Goal: Transaction & Acquisition: Purchase product/service

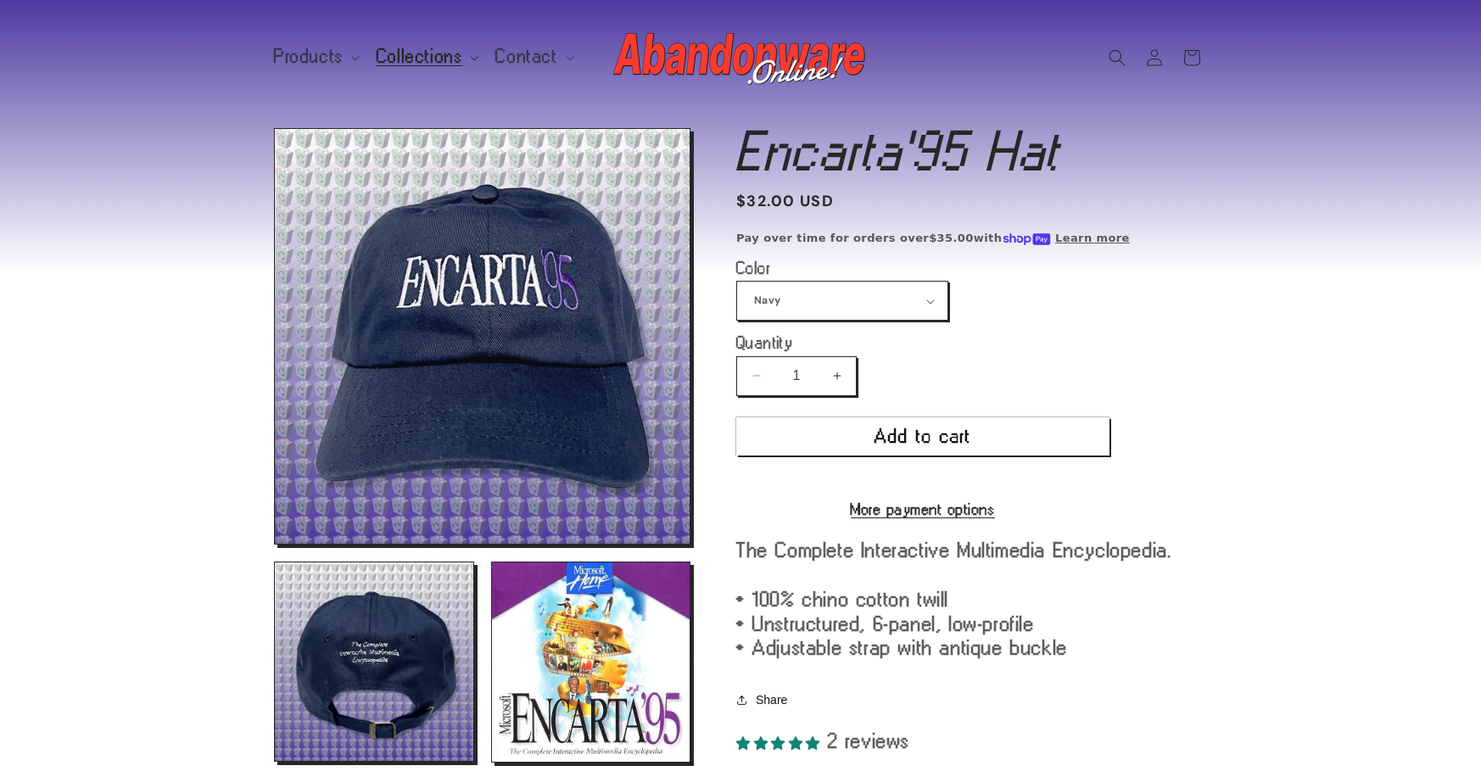
click at [438, 59] on span "Collections" at bounding box center [420, 56] width 87 height 15
click at [312, 55] on span "Products" at bounding box center [309, 56] width 70 height 15
